Goal: Find specific page/section: Find specific page/section

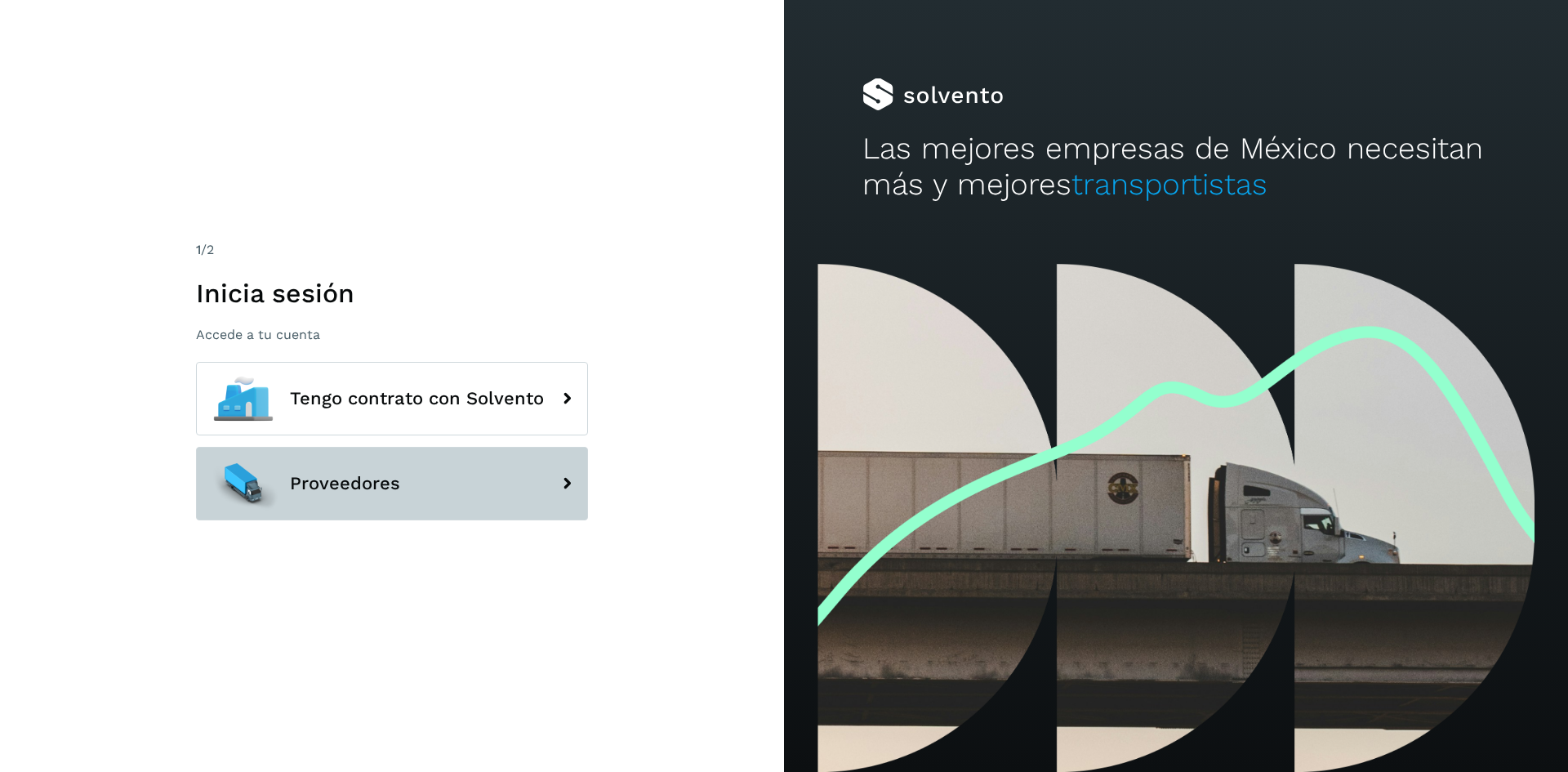
click at [345, 503] on button "Proveedores" at bounding box center [391, 483] width 392 height 74
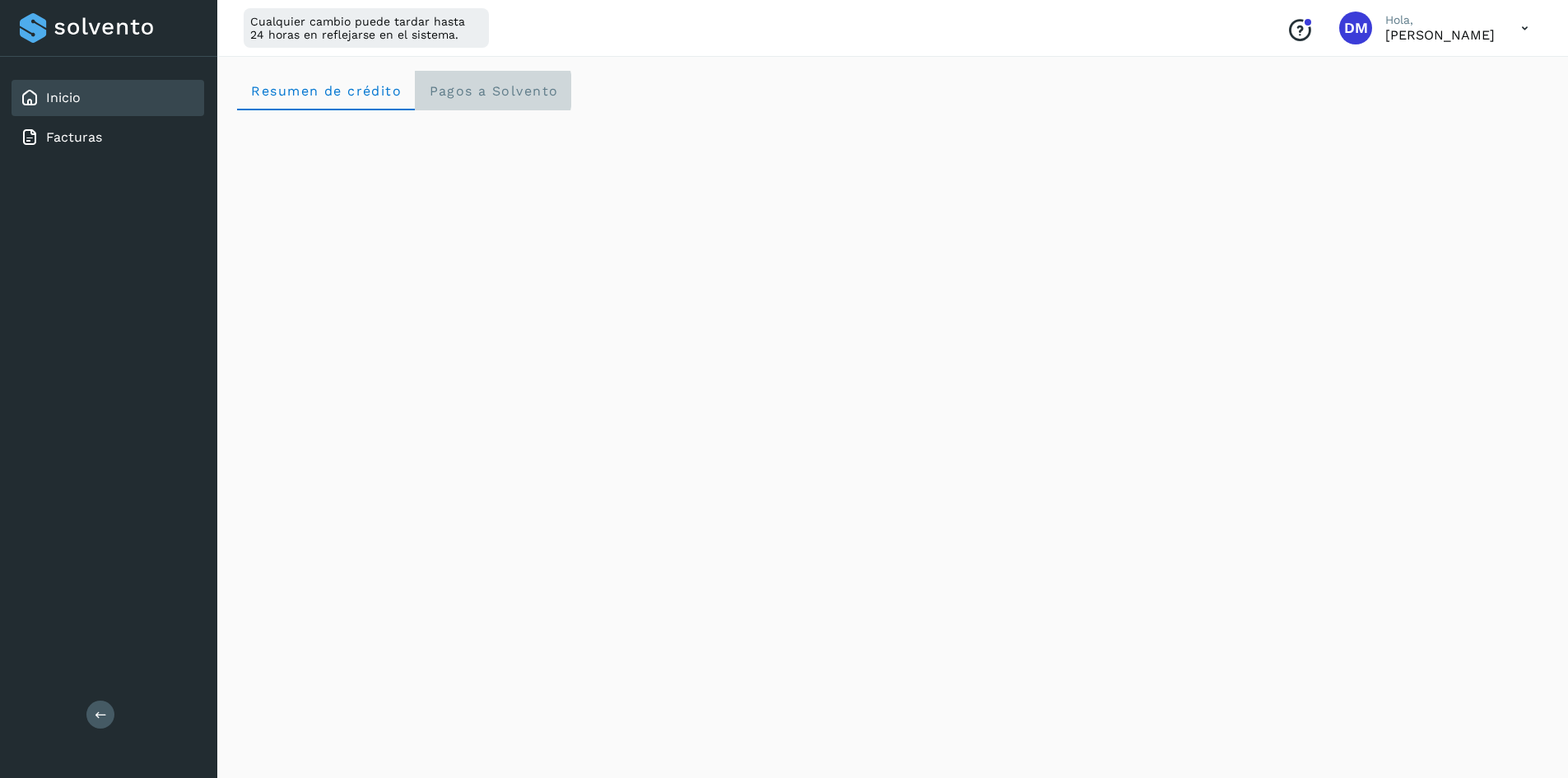
click at [490, 92] on span "Pagos a Solvento" at bounding box center [493, 91] width 130 height 16
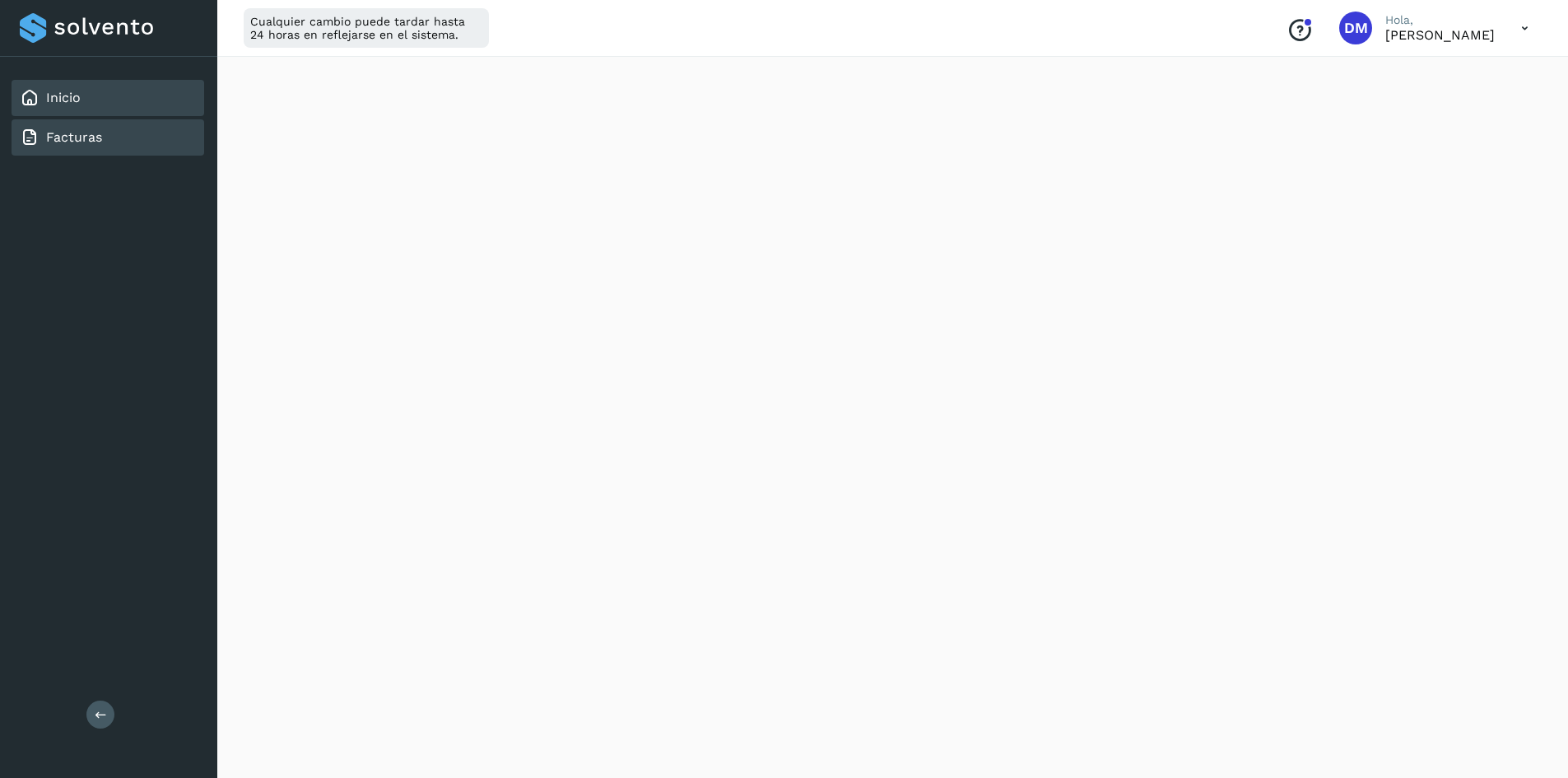
click at [71, 149] on div "Facturas" at bounding box center [108, 137] width 193 height 36
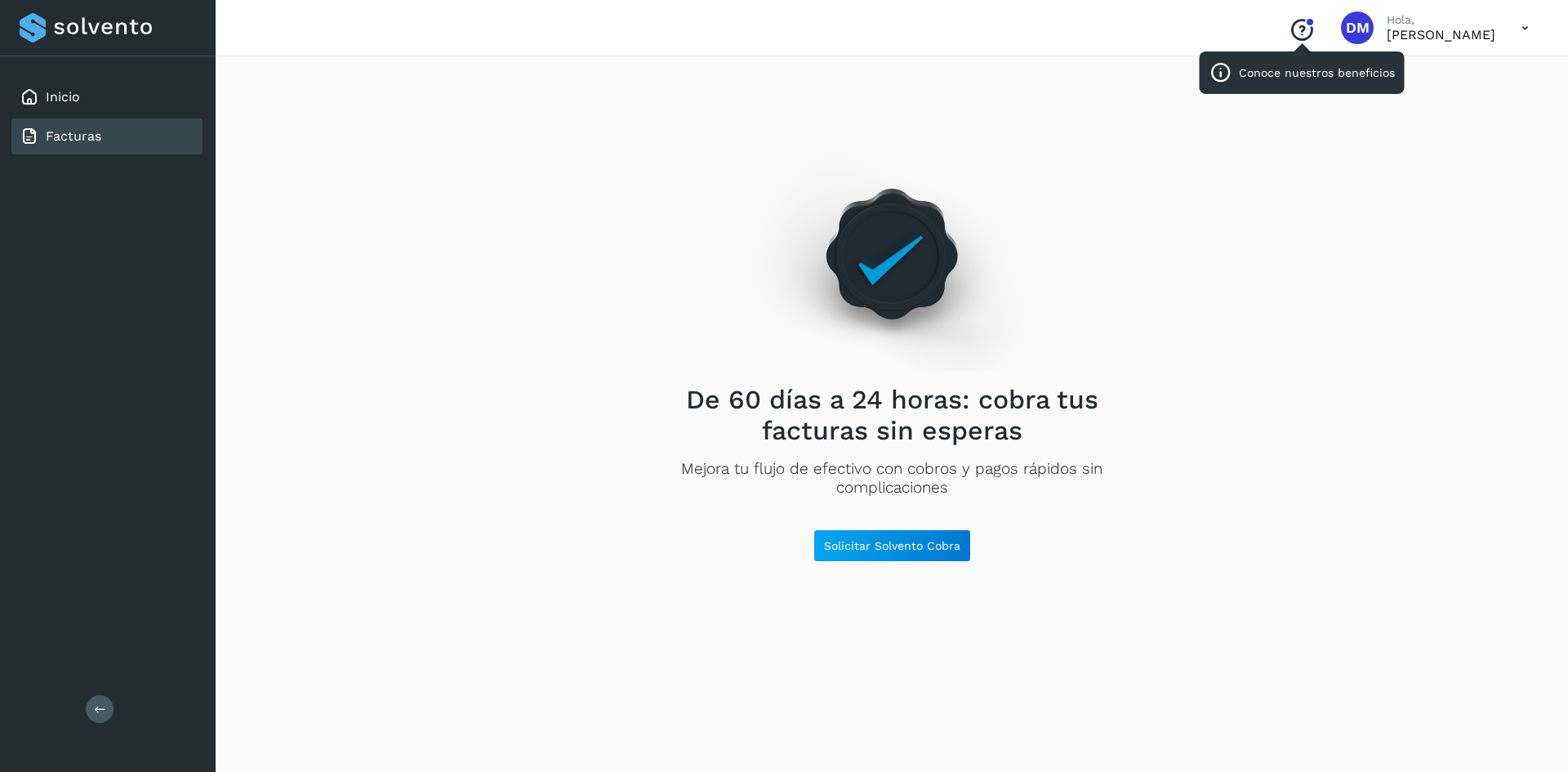
click at [1315, 41] on icon "Conoce nuestros beneficios" at bounding box center [1302, 31] width 26 height 26
click at [1466, 27] on p "[PERSON_NAME]" at bounding box center [1442, 35] width 109 height 16
click at [1526, 28] on icon at bounding box center [1525, 28] width 33 height 33
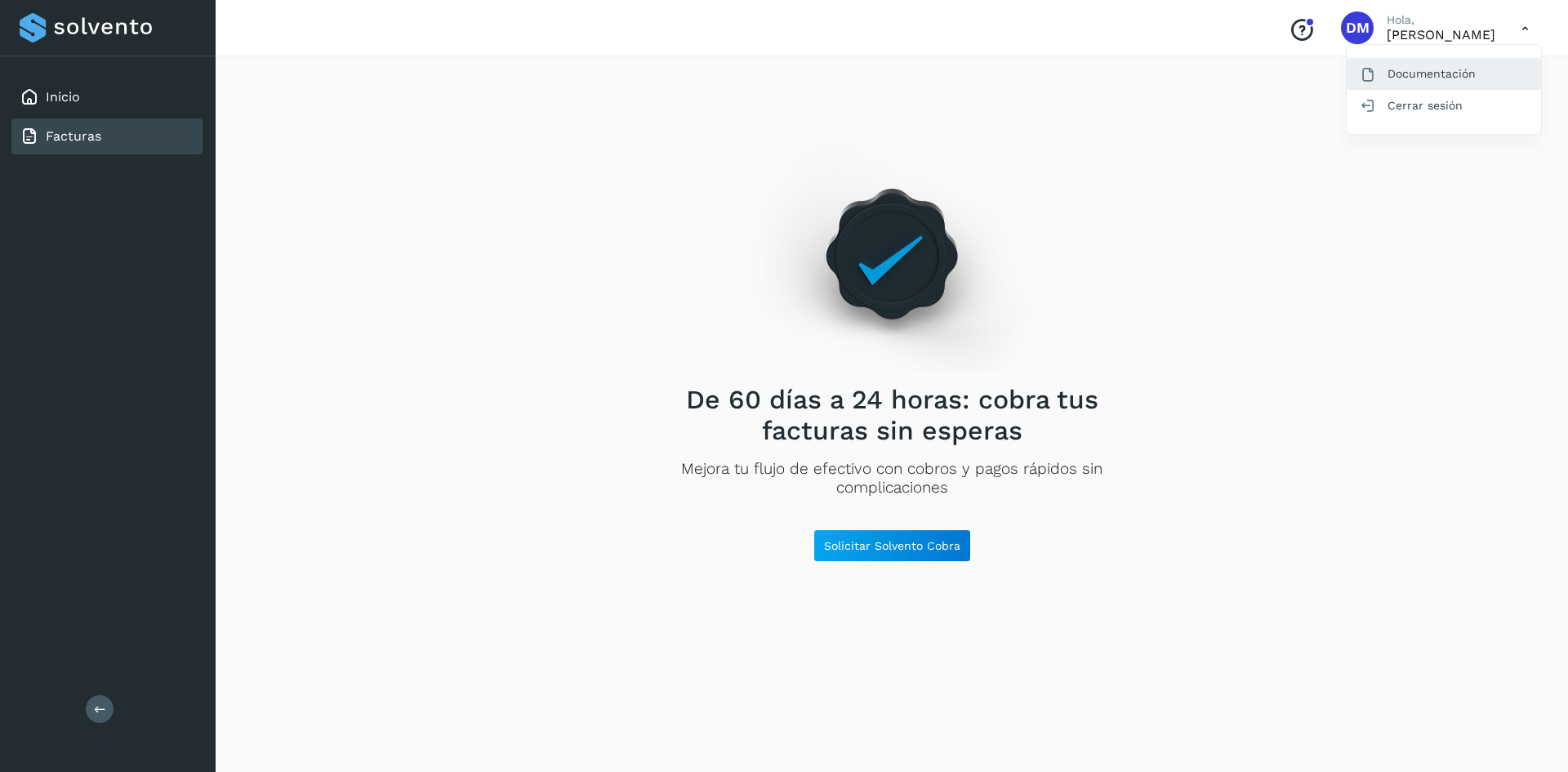
click at [1443, 68] on div "Documentación" at bounding box center [1444, 73] width 195 height 31
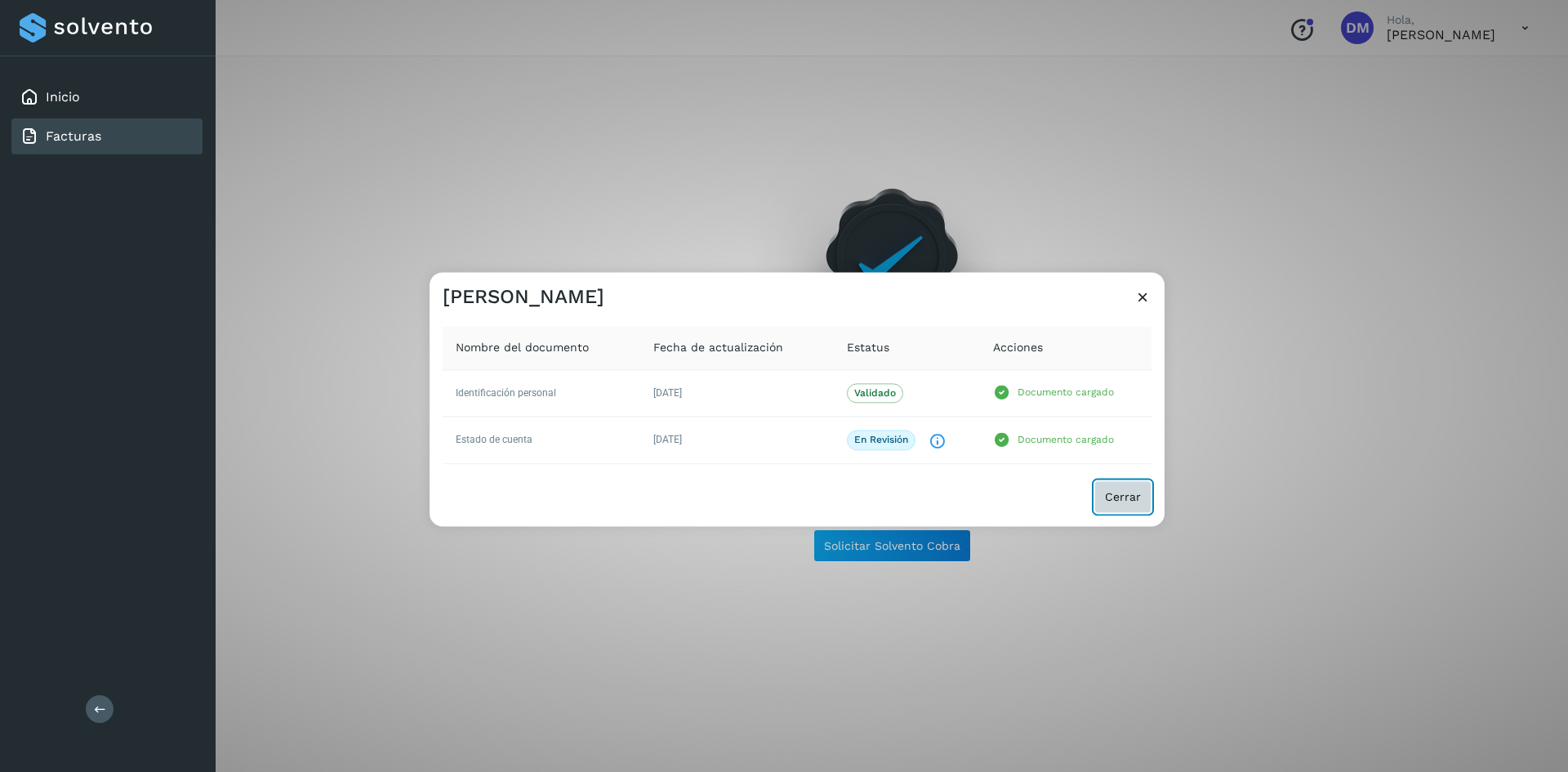
click at [1131, 505] on button "Cerrar" at bounding box center [1122, 496] width 57 height 32
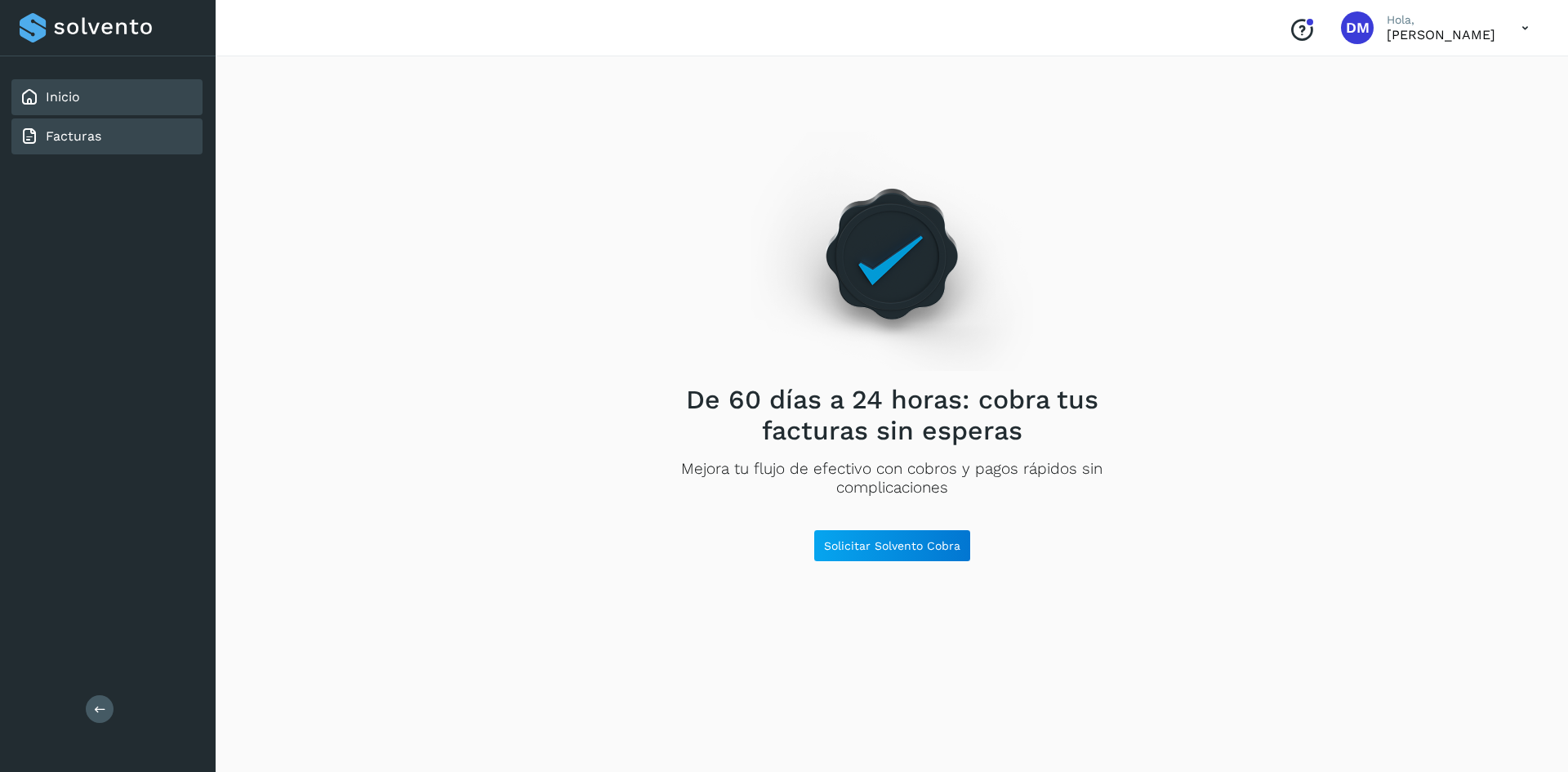
click at [47, 91] on div "Inicio" at bounding box center [49, 97] width 61 height 19
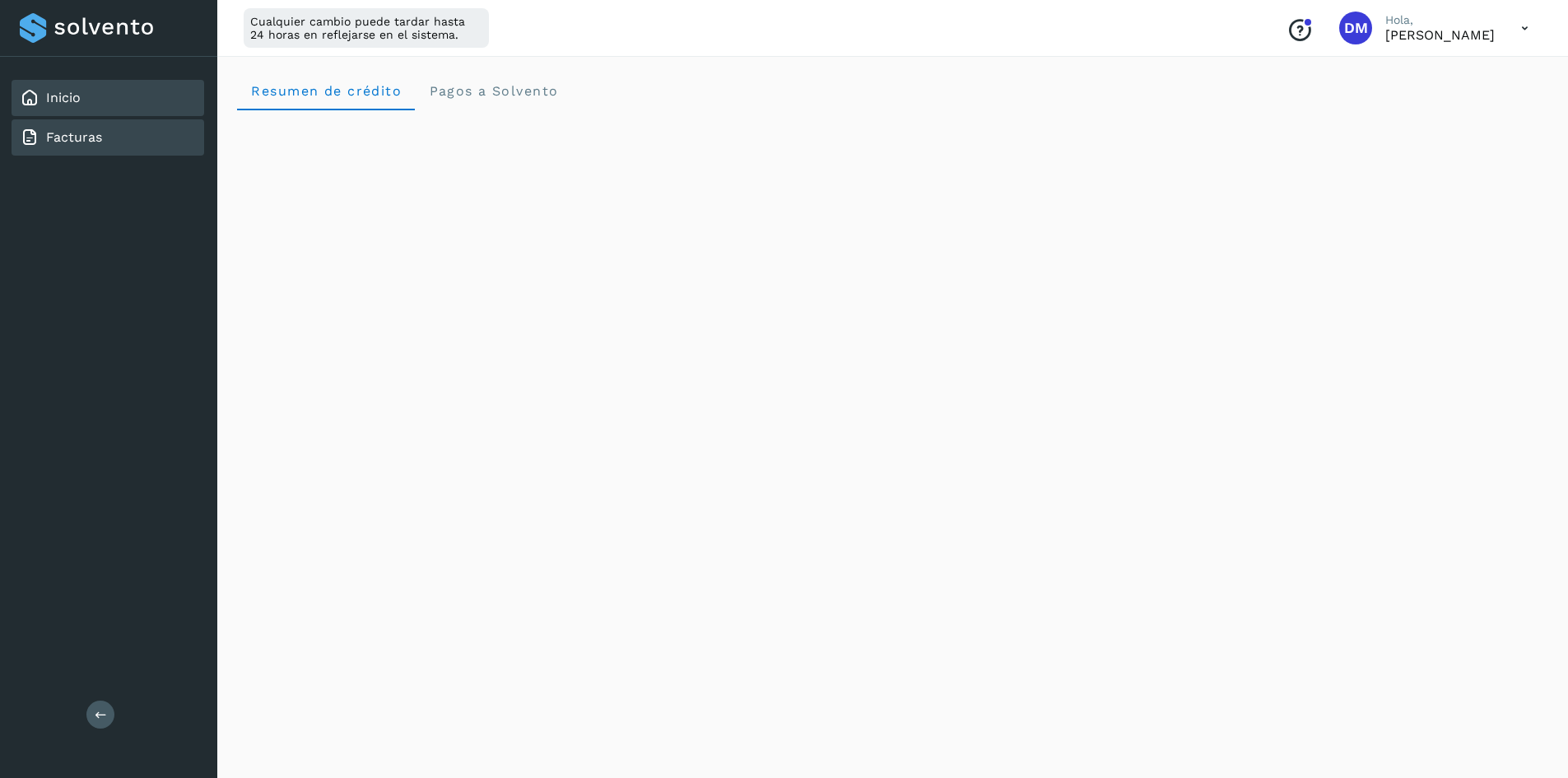
click at [49, 141] on link "Facturas" at bounding box center [73, 137] width 56 height 16
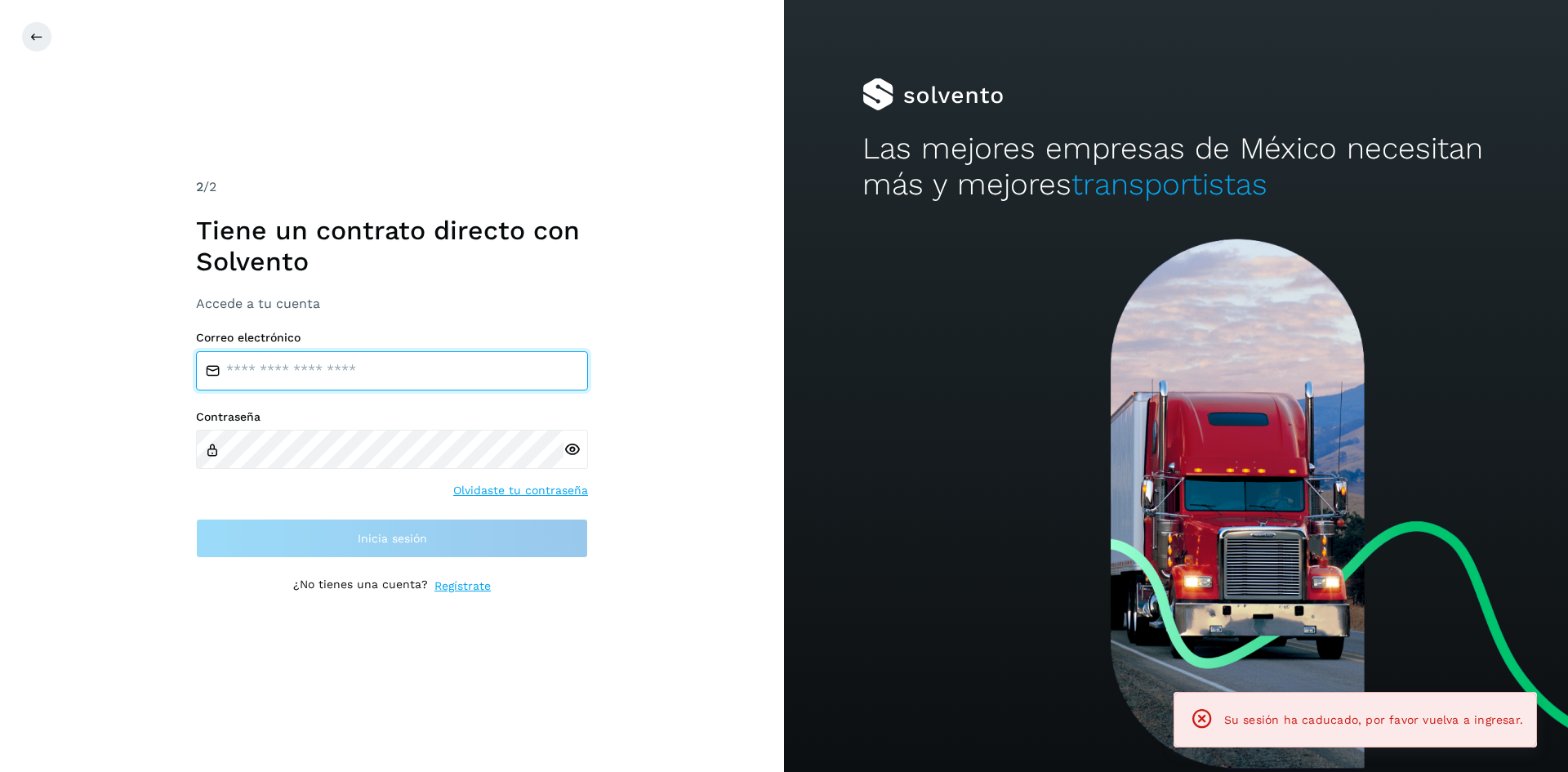
click at [432, 372] on input "email" at bounding box center [391, 370] width 392 height 39
